Goal: Task Accomplishment & Management: Manage account settings

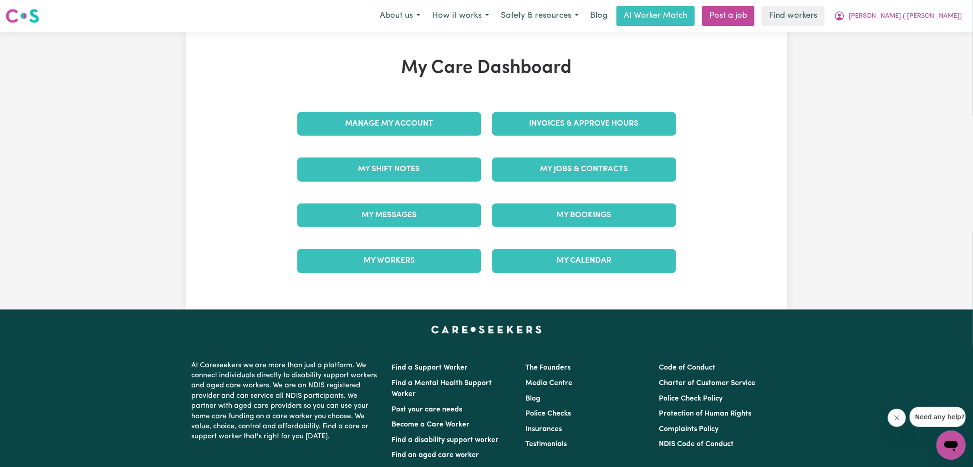
click at [556, 121] on div "My Care Dashboard Manage My Account Invoices & Approve Hours My Shift Notes My …" at bounding box center [486, 170] width 401 height 227
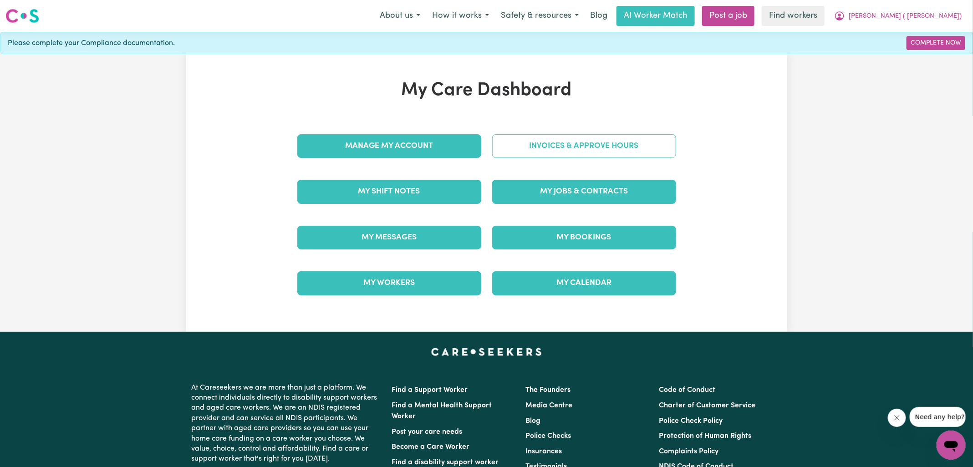
click at [553, 146] on link "Invoices & Approve Hours" at bounding box center [584, 146] width 184 height 24
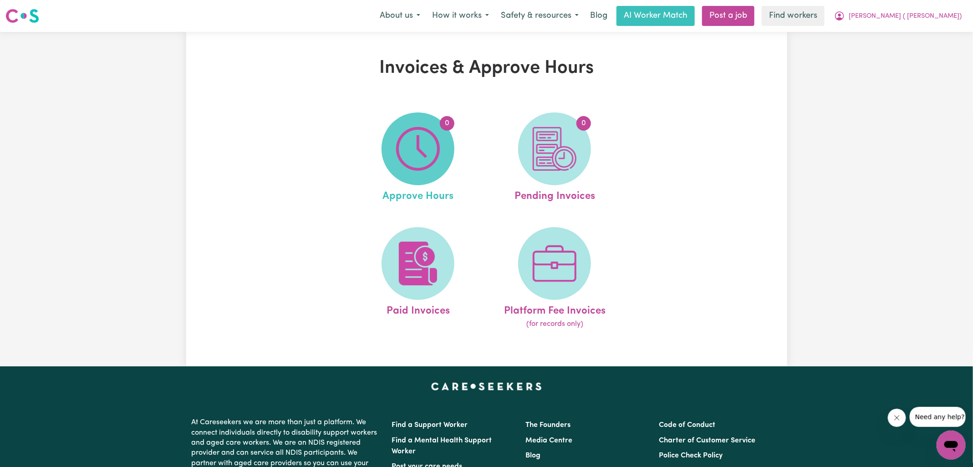
click at [443, 145] on span "0" at bounding box center [418, 148] width 73 height 73
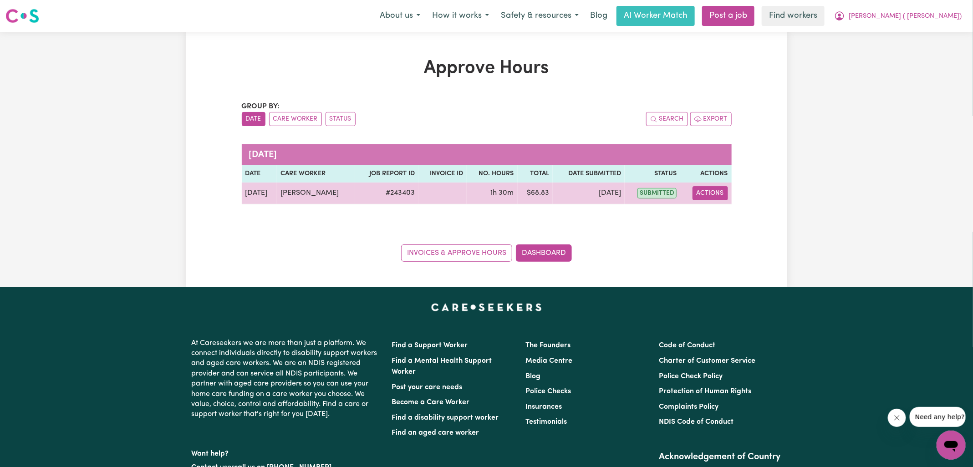
click at [709, 196] on button "Actions" at bounding box center [711, 193] width 36 height 14
click at [709, 210] on link "View Job Report" at bounding box center [733, 214] width 78 height 18
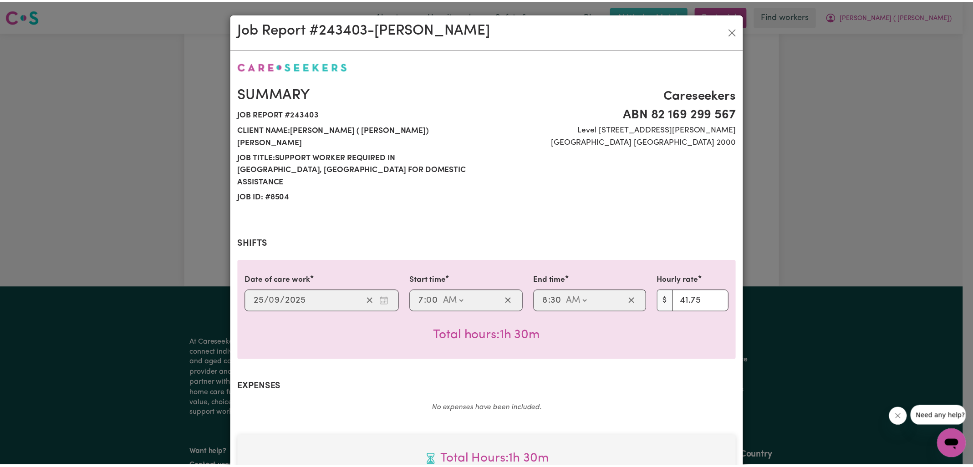
scroll to position [246, 0]
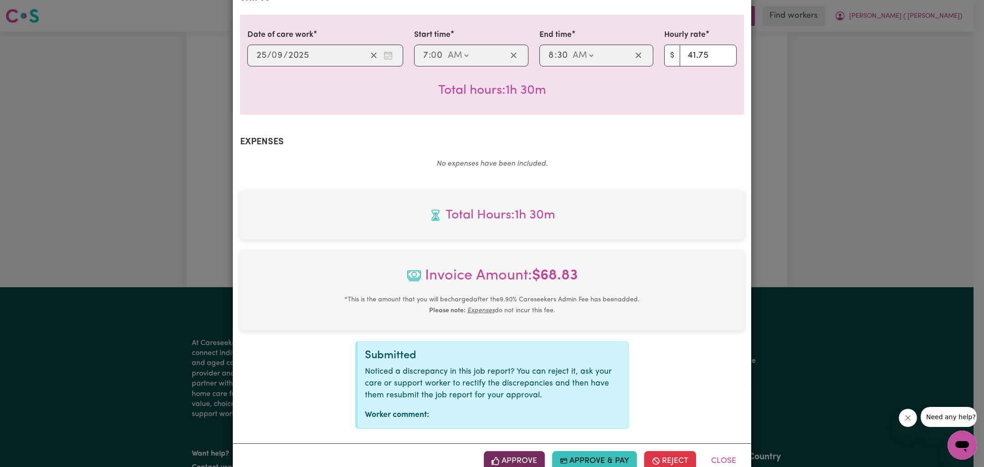
click at [516, 451] on button "Approve" at bounding box center [514, 461] width 61 height 20
click at [900, 273] on div "Job Report # 243403 - [PERSON_NAME] Summary Job report # 243403 Client name: [P…" at bounding box center [492, 233] width 984 height 467
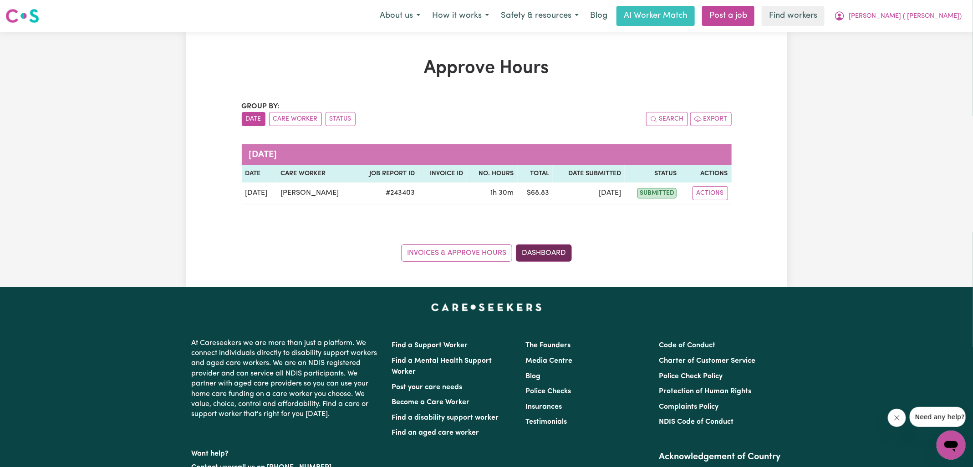
click at [557, 253] on link "Dashboard" at bounding box center [544, 253] width 56 height 17
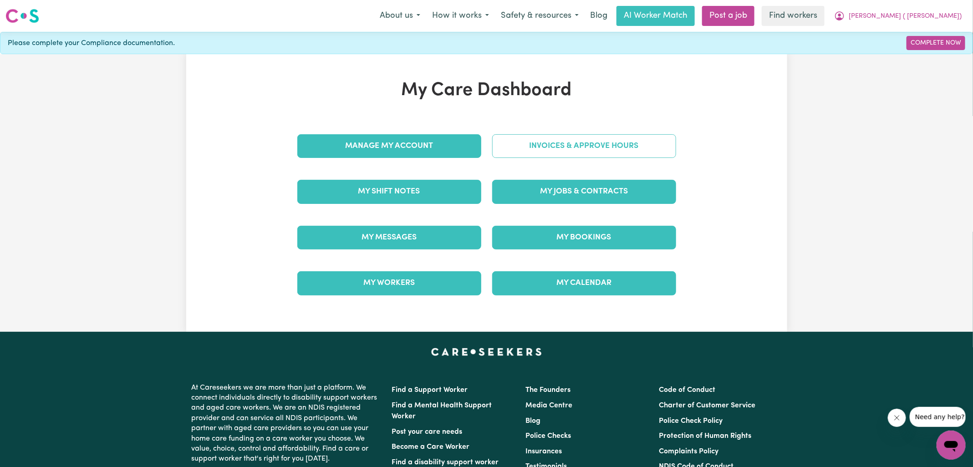
click at [543, 145] on link "Invoices & Approve Hours" at bounding box center [584, 146] width 184 height 24
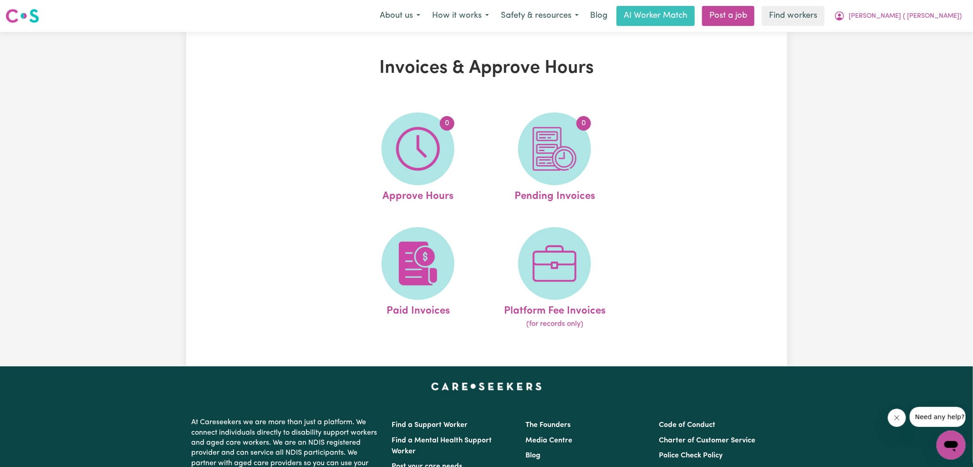
click at [543, 145] on img at bounding box center [555, 149] width 44 height 44
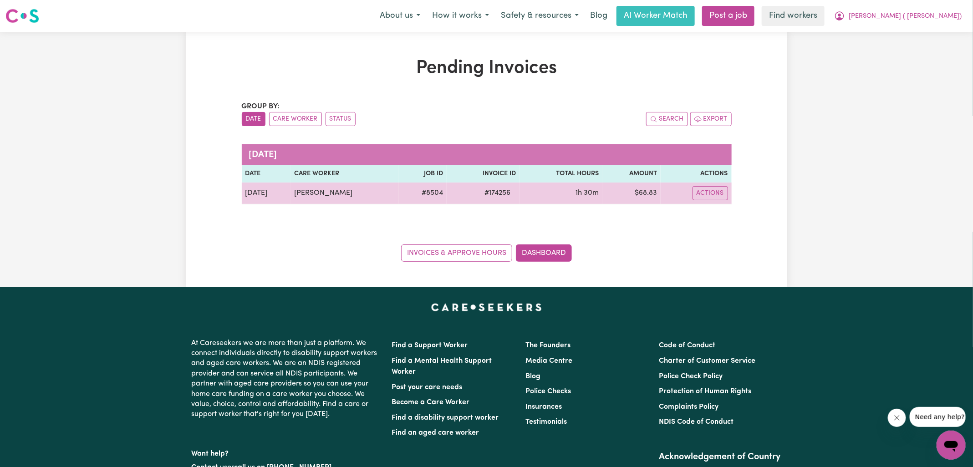
click at [495, 194] on span "# 174256" at bounding box center [497, 193] width 37 height 11
copy span "174256"
click at [646, 192] on td "$ 68.83" at bounding box center [631, 194] width 58 height 22
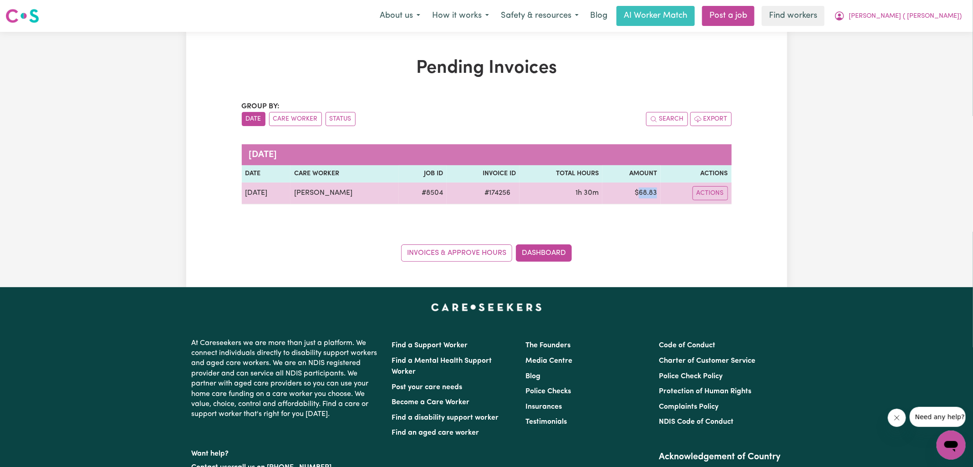
copy td "68.83"
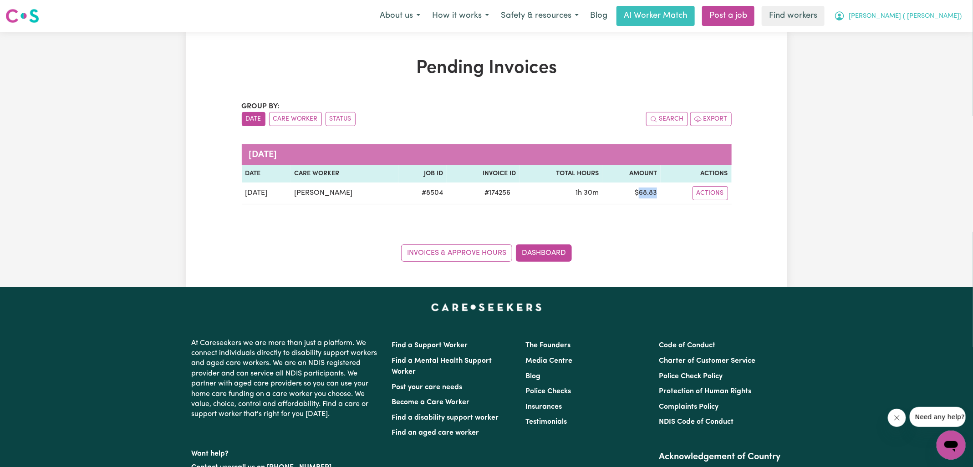
click at [914, 19] on button "[PERSON_NAME] ( [PERSON_NAME])" at bounding box center [897, 15] width 139 height 19
click at [914, 55] on link "Logout" at bounding box center [931, 52] width 72 height 17
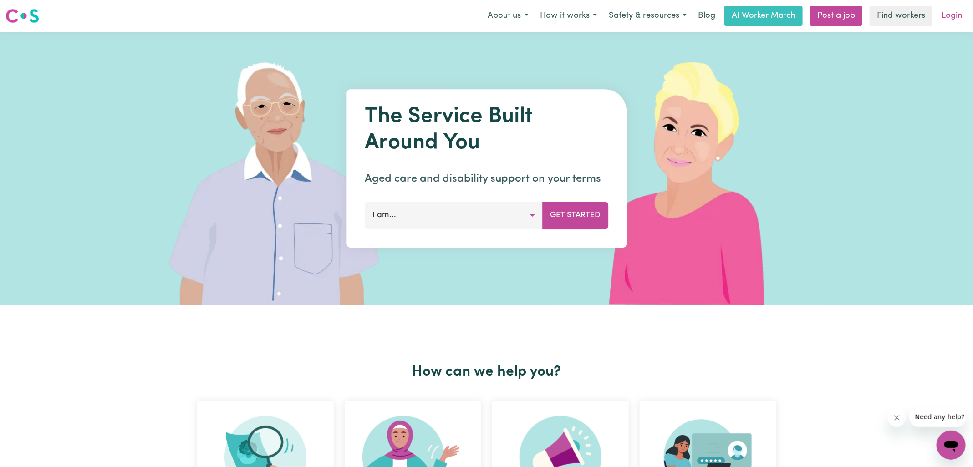
click at [948, 17] on link "Login" at bounding box center [951, 16] width 31 height 20
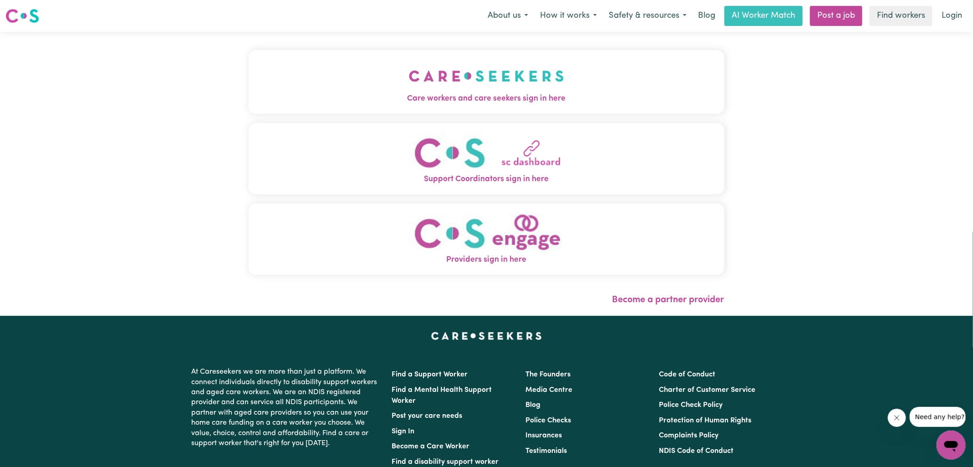
click at [482, 71] on img "Care workers and care seekers sign in here" at bounding box center [486, 76] width 155 height 34
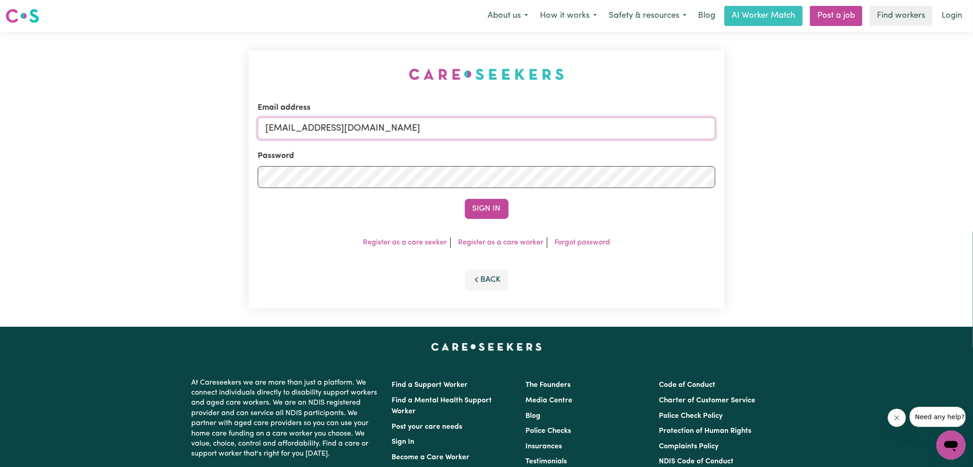
drag, startPoint x: 316, startPoint y: 130, endPoint x: 774, endPoint y: 172, distance: 459.6
click at [774, 172] on div "Email address [EMAIL_ADDRESS][DOMAIN_NAME] Password Sign In Register as a care …" at bounding box center [486, 179] width 973 height 295
type input "[EMAIL_ADDRESS][DOMAIN_NAME]"
click at [465, 199] on button "Sign In" at bounding box center [487, 209] width 44 height 20
